Goal: Task Accomplishment & Management: Complete application form

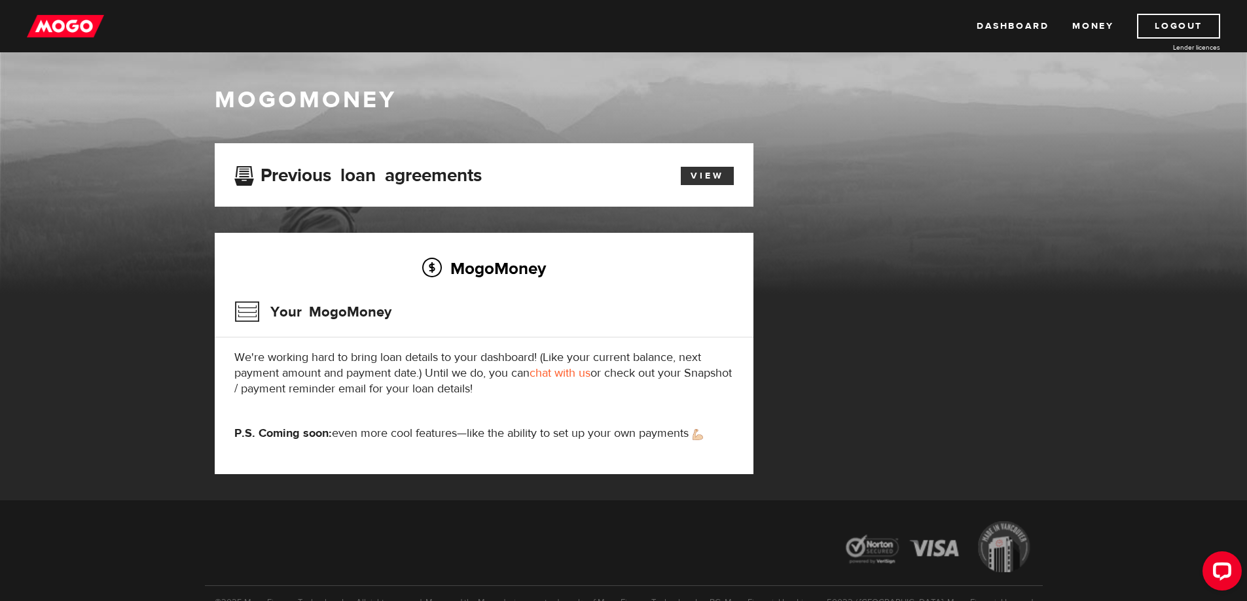
click at [697, 173] on link "View" at bounding box center [707, 176] width 53 height 18
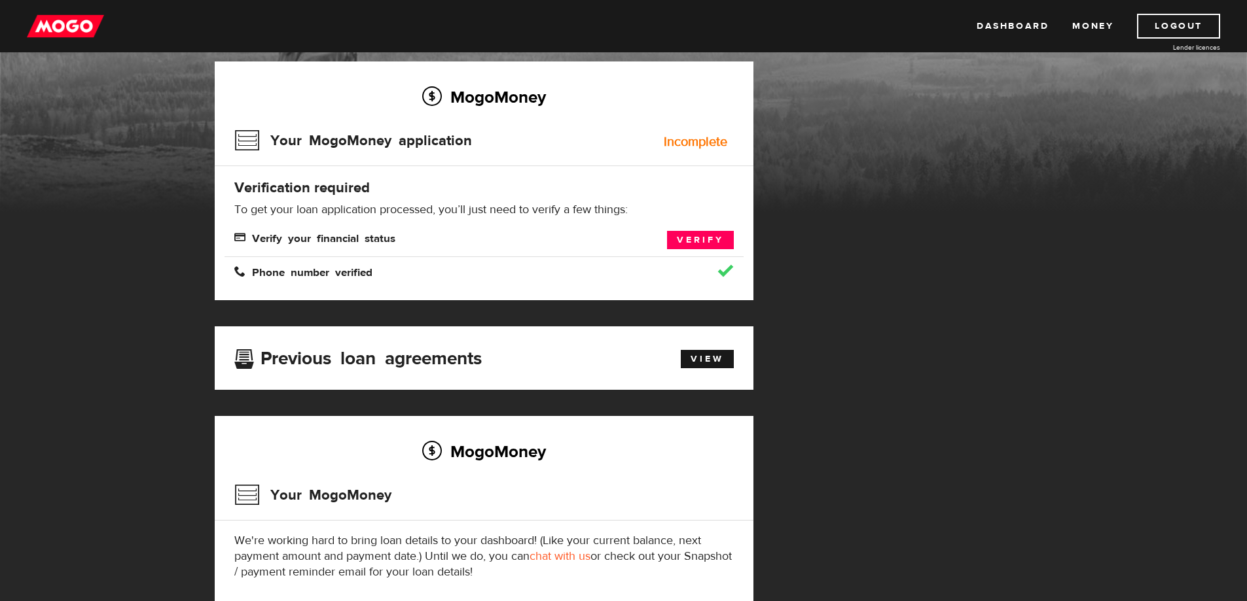
scroll to position [109, 0]
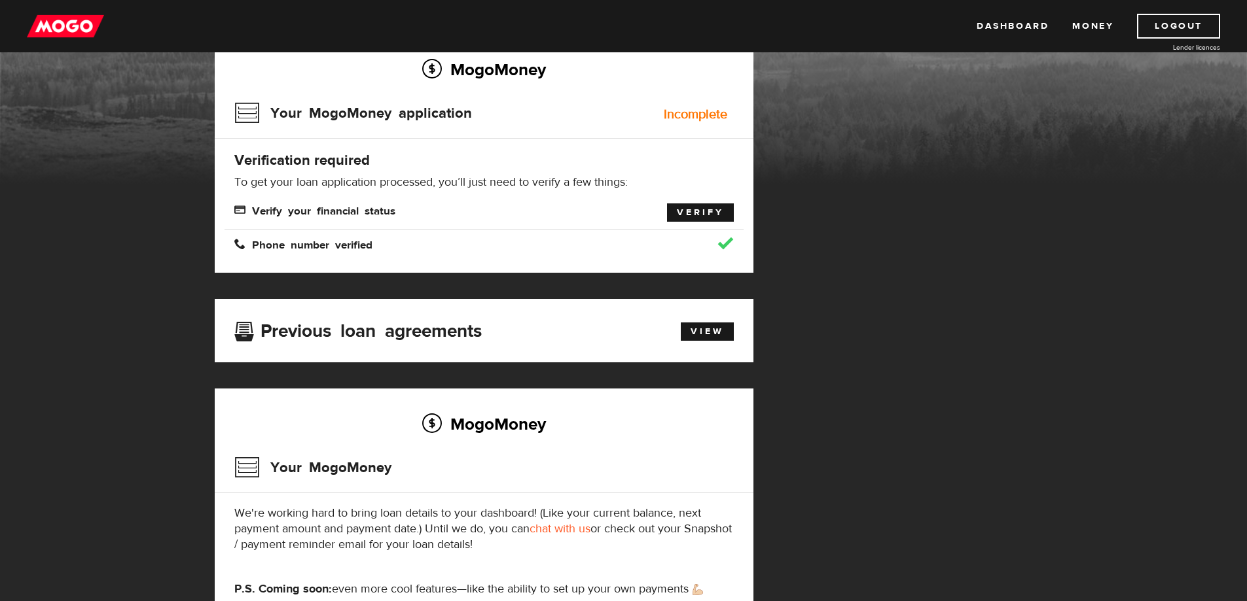
click at [713, 213] on link "Verify" at bounding box center [700, 213] width 67 height 18
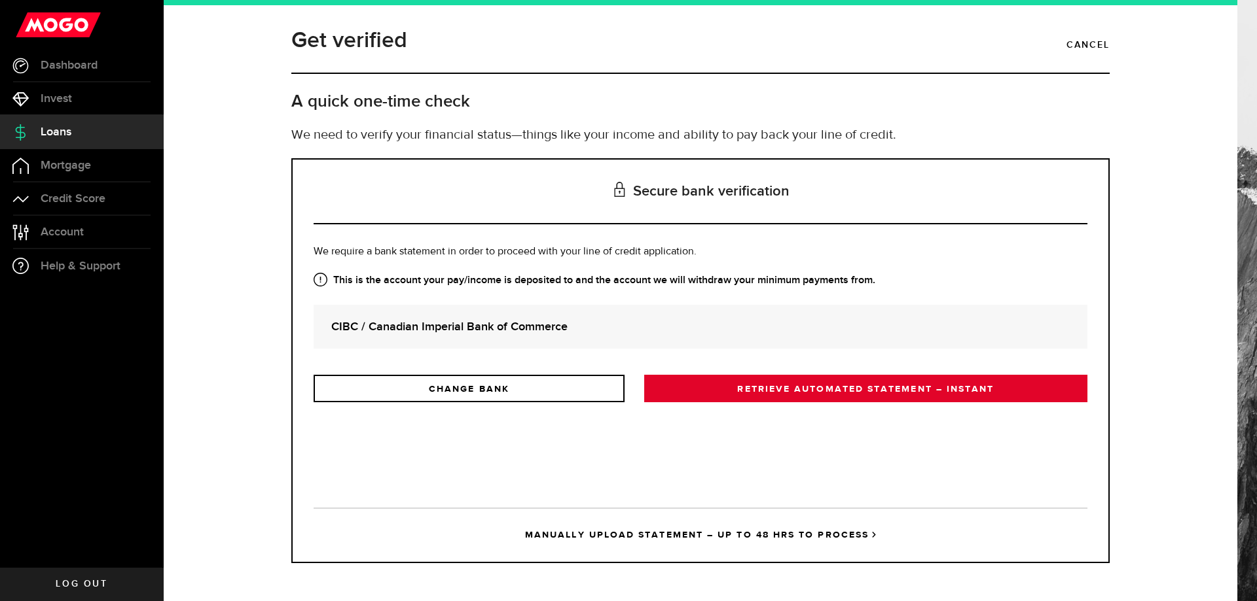
click at [815, 394] on link "RETRIEVE AUTOMATED STATEMENT – INSTANT" at bounding box center [865, 388] width 443 height 27
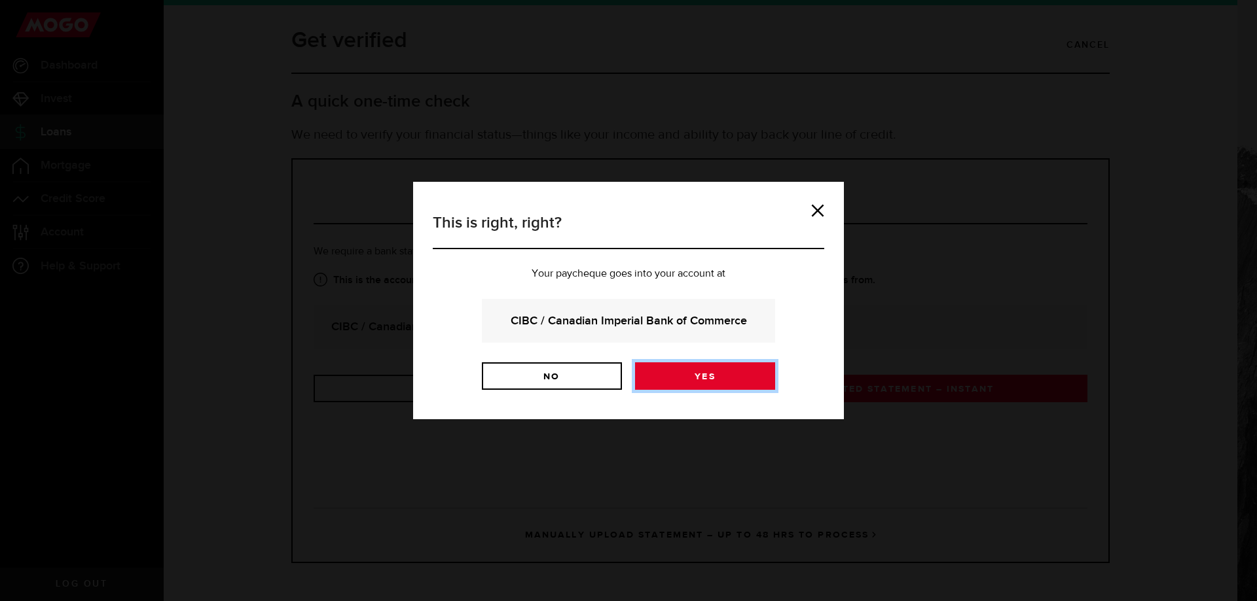
click at [726, 372] on link "Yes" at bounding box center [705, 376] width 140 height 27
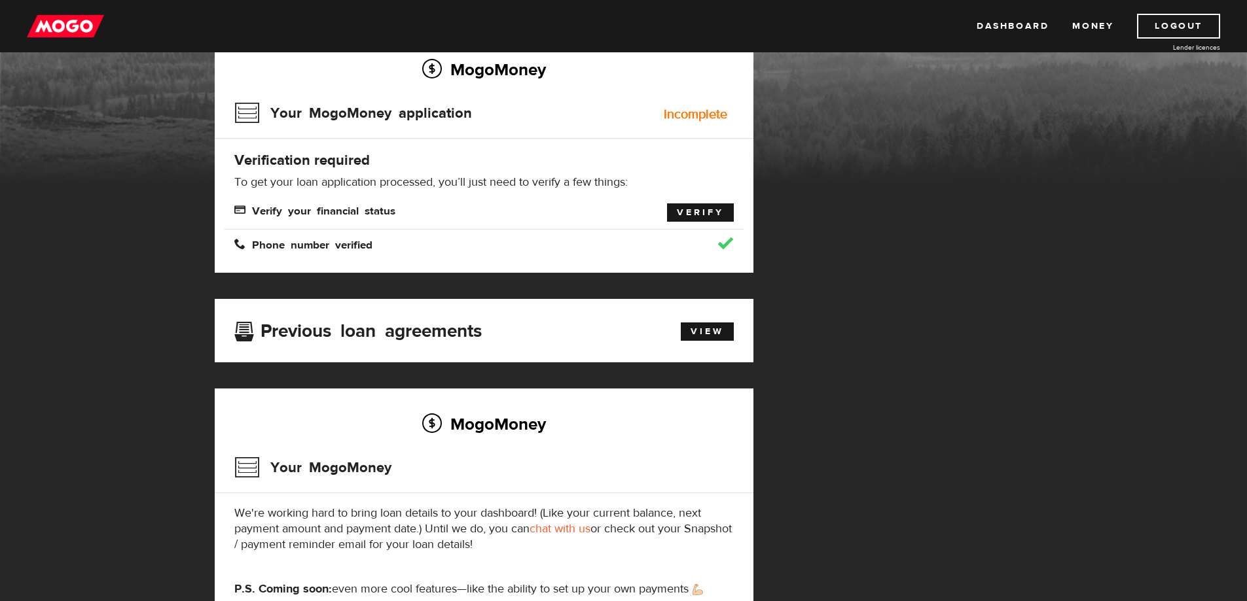
click at [696, 215] on link "Verify" at bounding box center [700, 213] width 67 height 18
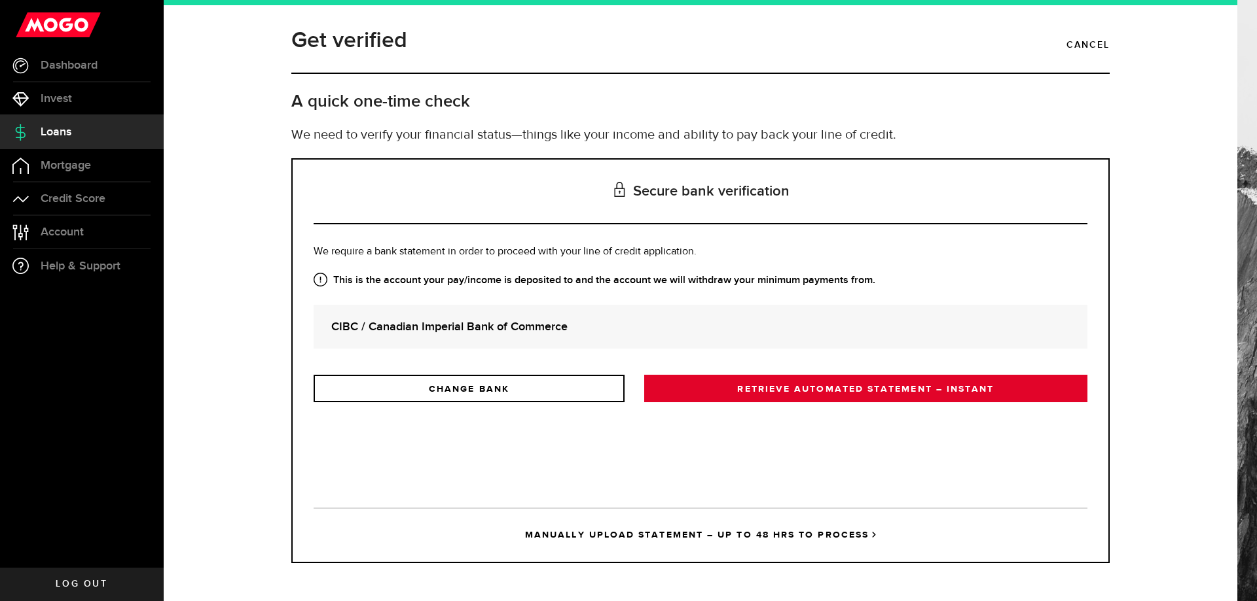
click at [807, 394] on link "RETRIEVE AUTOMATED STATEMENT – INSTANT" at bounding box center [865, 388] width 443 height 27
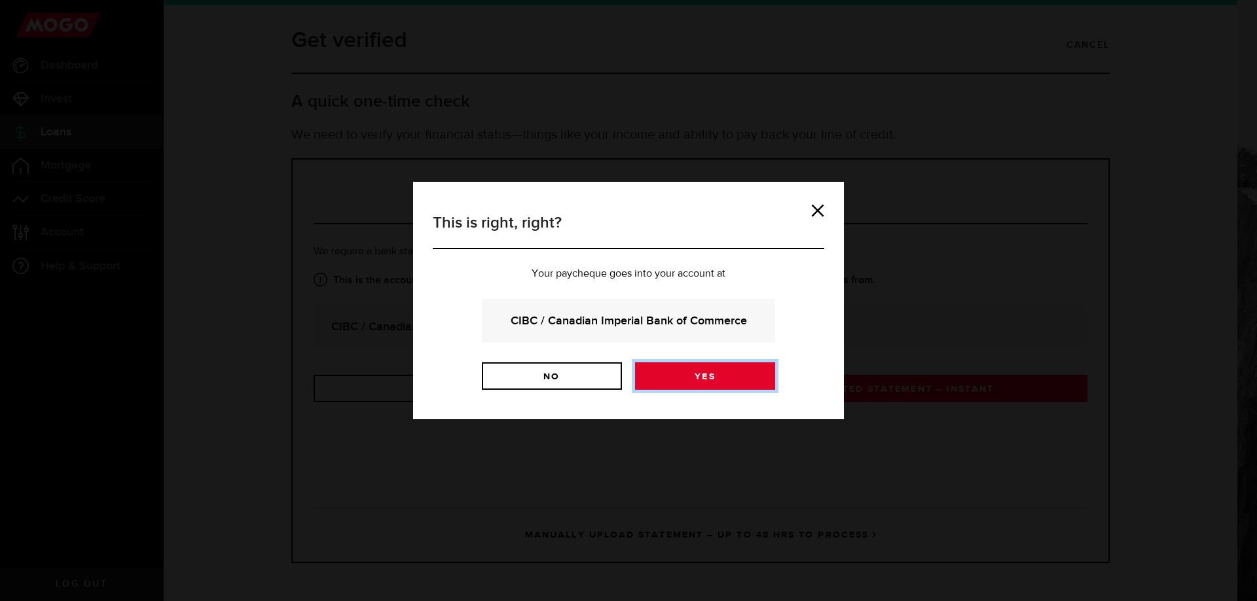
click at [654, 384] on link "Yes" at bounding box center [705, 376] width 140 height 27
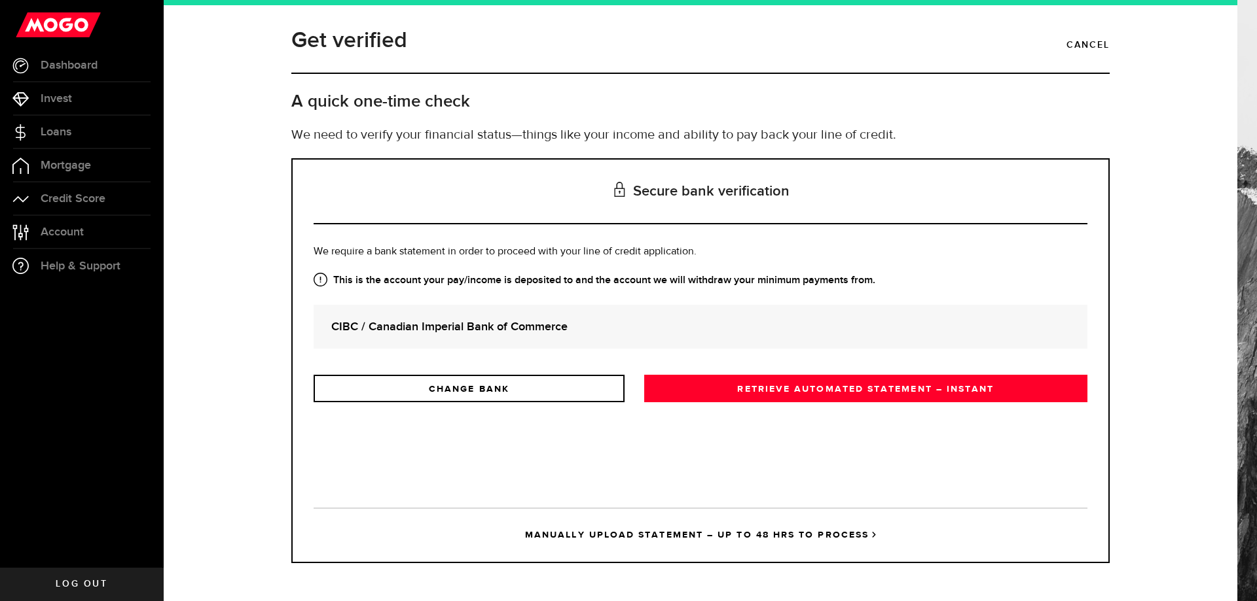
click at [827, 90] on div "Get verified Cancel A quick one-time check We need to verify your financial sta…" at bounding box center [700, 91] width 838 height 135
drag, startPoint x: 842, startPoint y: 447, endPoint x: 849, endPoint y: 444, distance: 7.0
click at [844, 447] on div "Is this the bank account you want us to get your bank statements from? We requi…" at bounding box center [701, 366] width 774 height 244
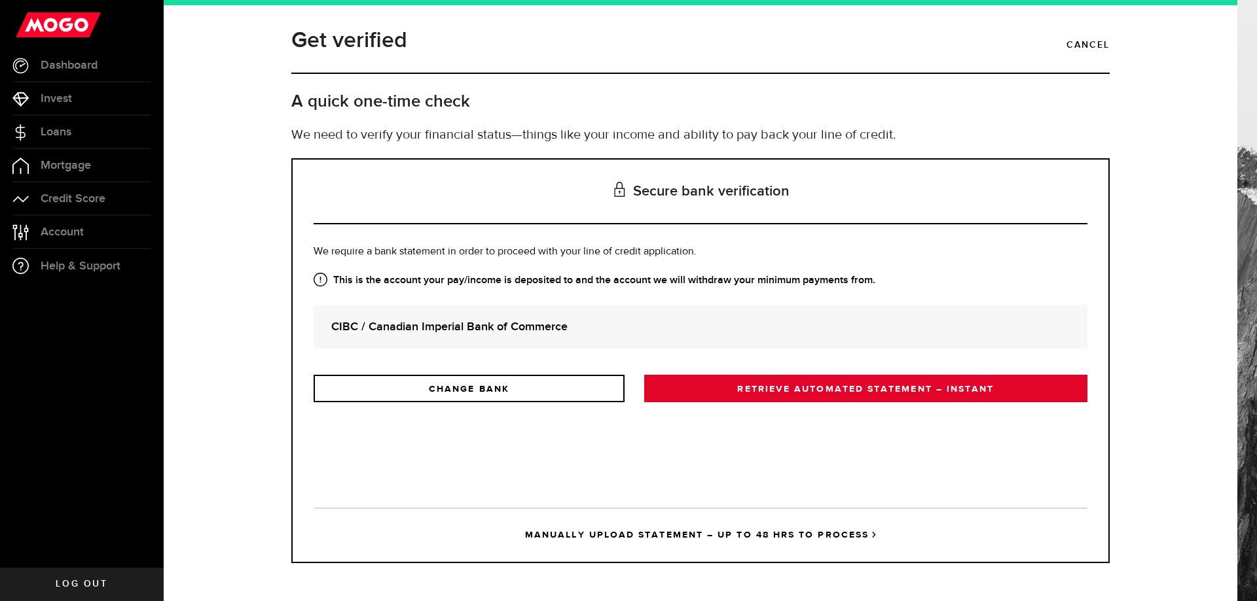
click at [762, 387] on link "RETRIEVE AUTOMATED STATEMENT – INSTANT" at bounding box center [865, 388] width 443 height 27
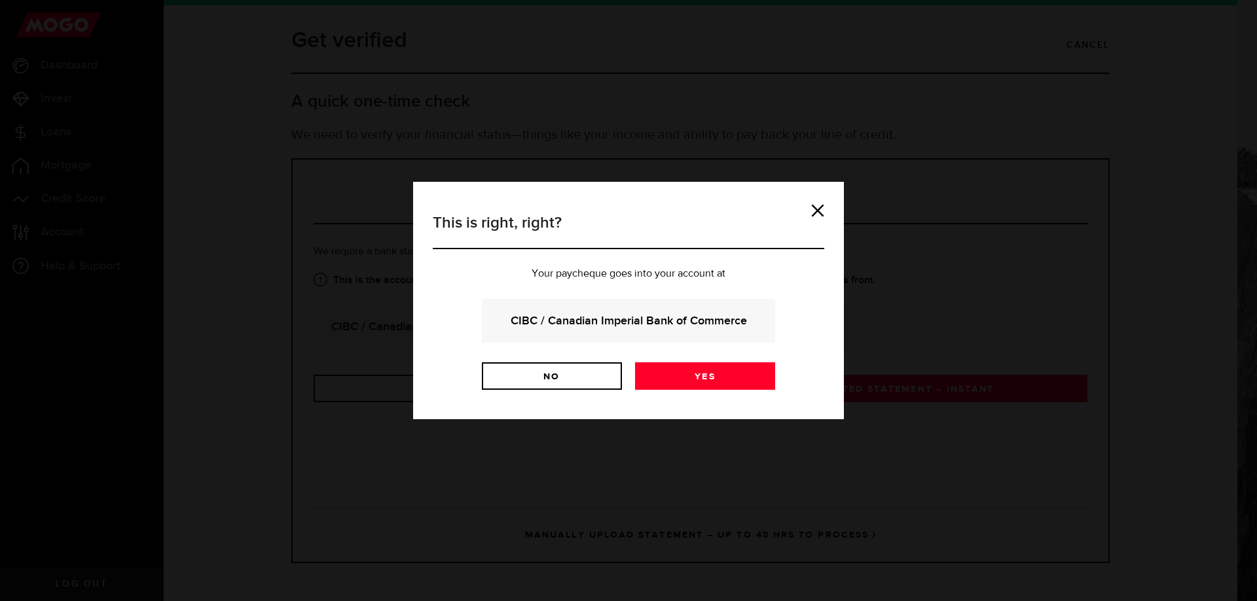
click at [689, 326] on strong "CIBC / Canadian Imperial Bank of Commerce" at bounding box center [628, 321] width 258 height 18
drag, startPoint x: 715, startPoint y: 382, endPoint x: 709, endPoint y: 378, distance: 7.6
click at [714, 382] on link "Yes" at bounding box center [705, 376] width 140 height 27
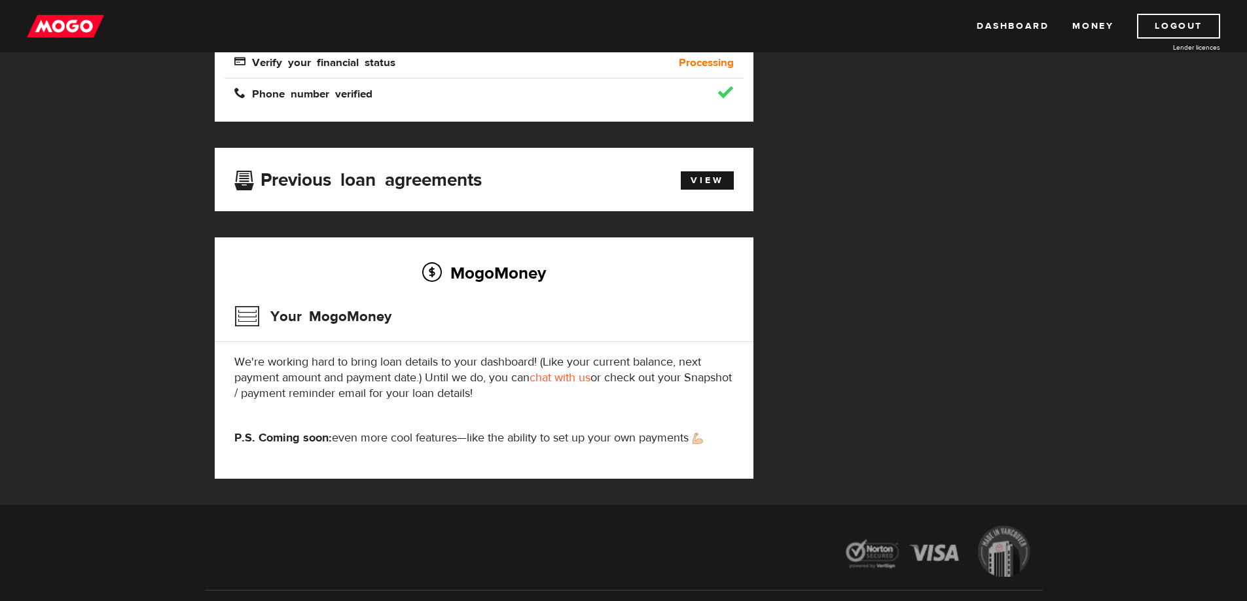
scroll to position [234, 0]
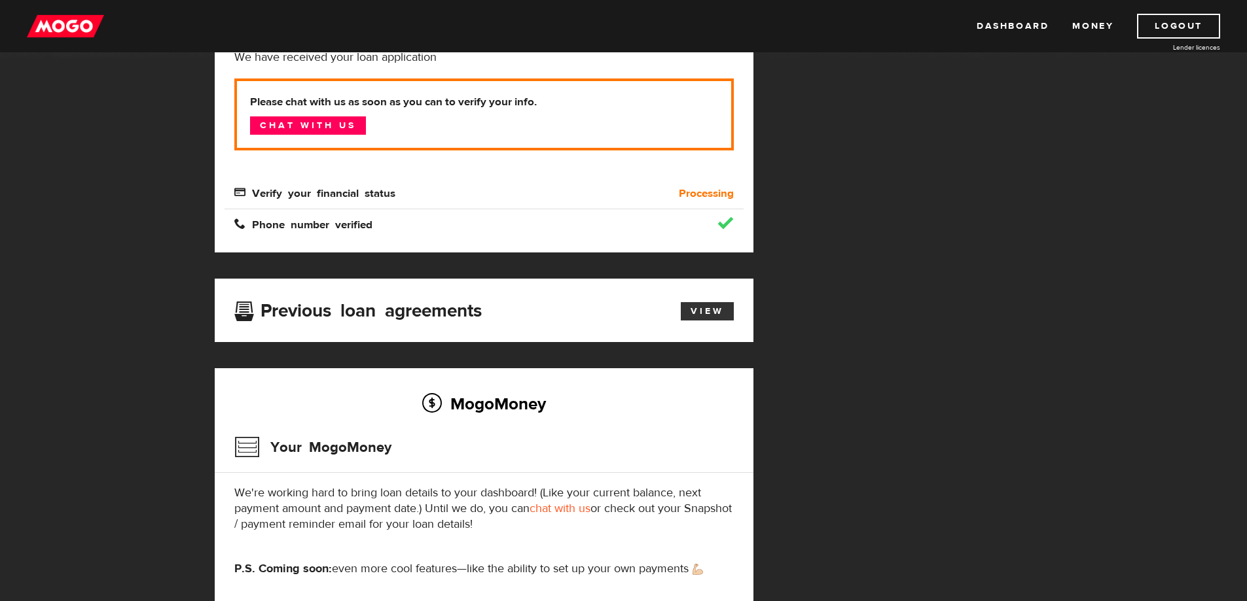
click at [708, 306] on link "View" at bounding box center [707, 311] width 53 height 18
